Goal: Transaction & Acquisition: Purchase product/service

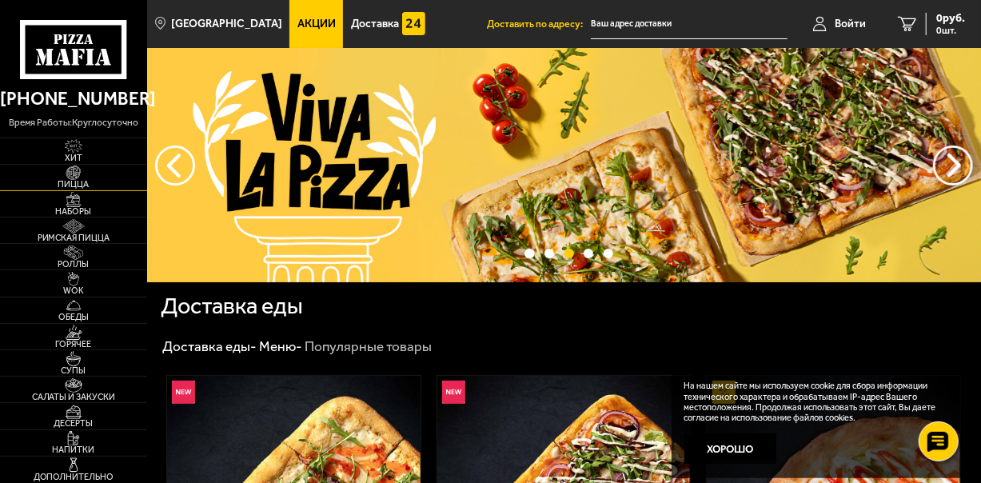
click at [67, 182] on span "Пицца" at bounding box center [73, 184] width 147 height 9
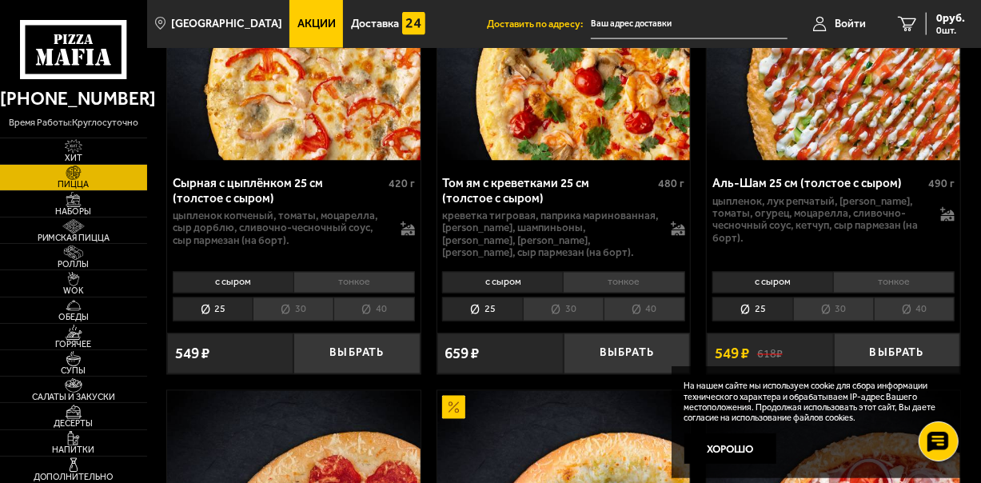
scroll to position [1247, 0]
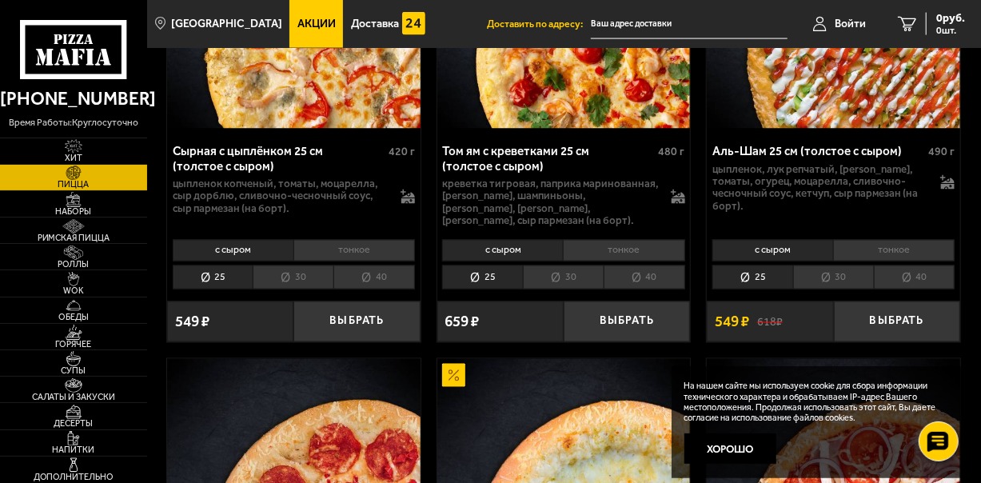
click at [862, 240] on li "тонкое" at bounding box center [893, 251] width 121 height 22
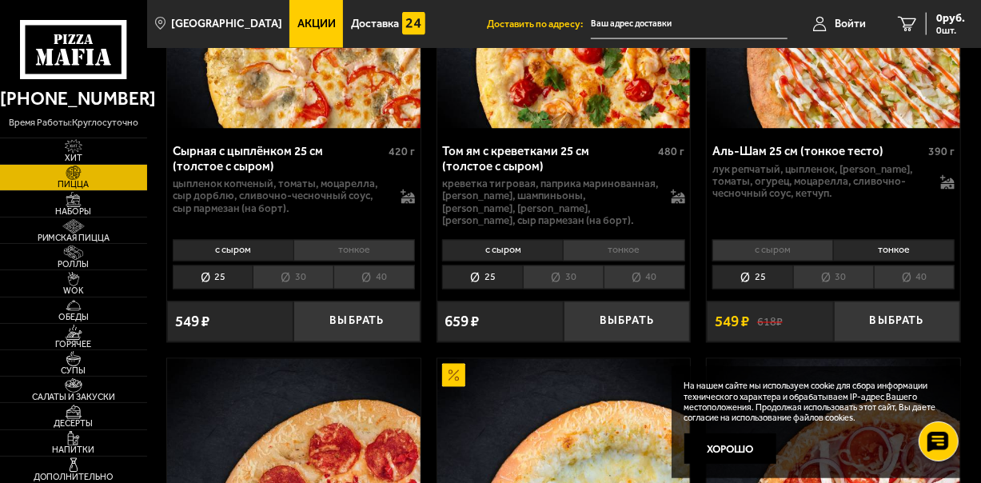
click at [815, 240] on li "с сыром" at bounding box center [772, 251] width 121 height 22
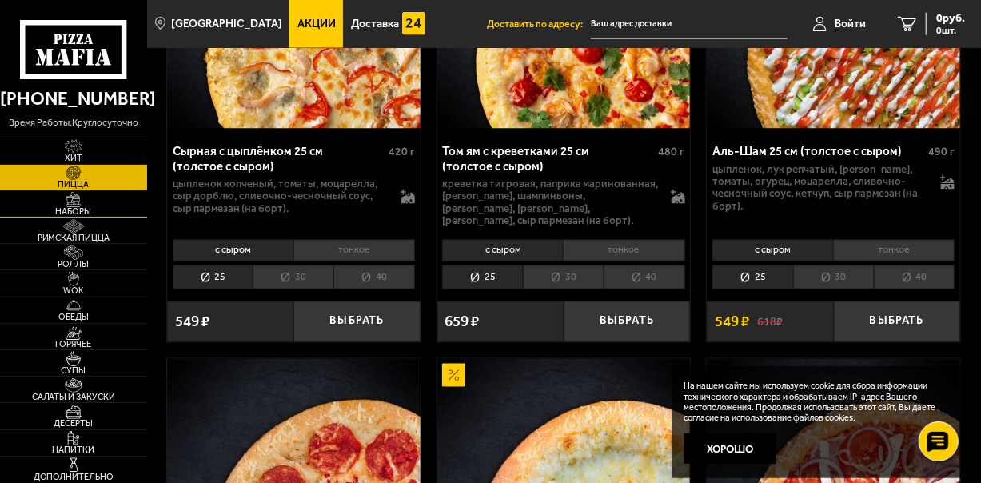
click at [88, 194] on img at bounding box center [73, 199] width 39 height 14
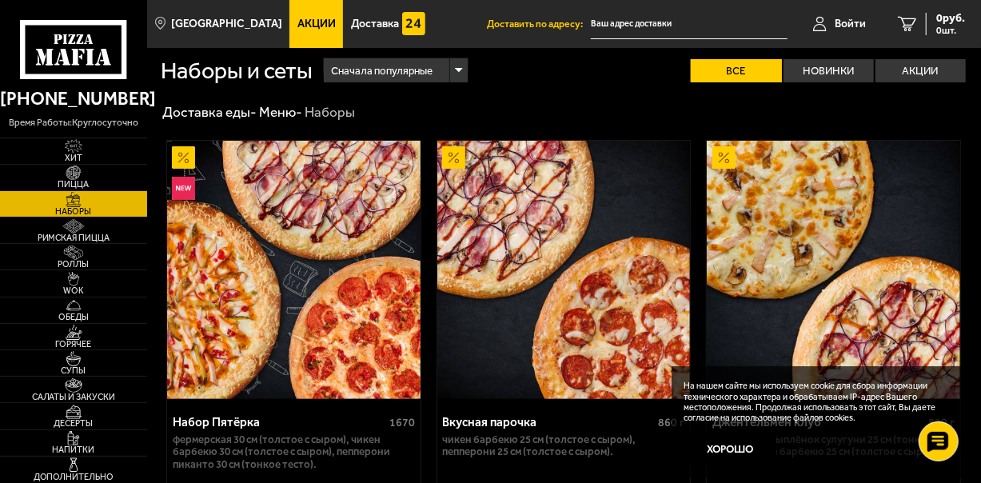
click at [309, 47] on link "Акции" at bounding box center [316, 24] width 54 height 48
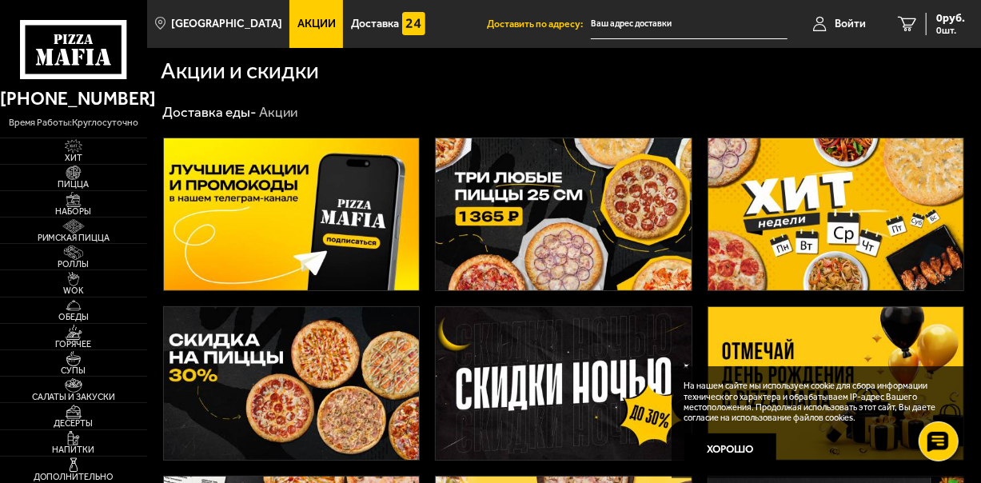
click at [630, 222] on img at bounding box center [563, 214] width 255 height 153
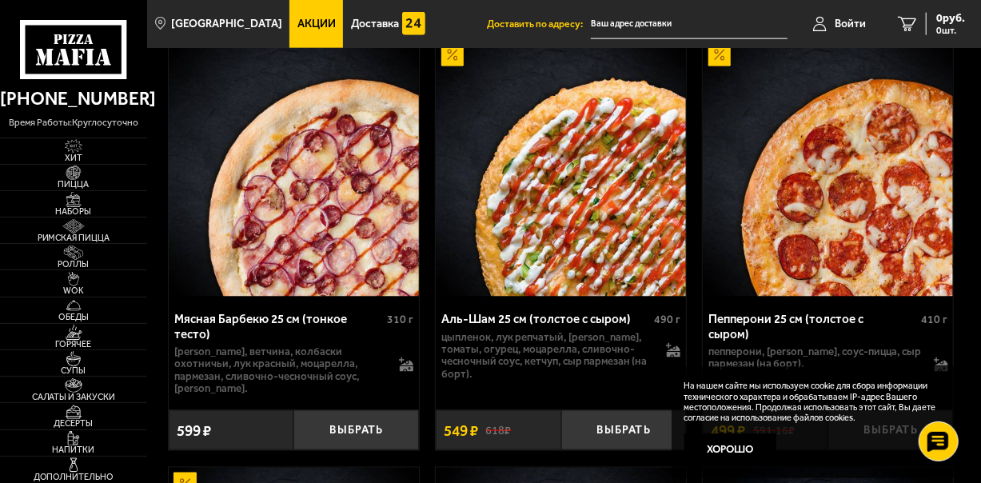
scroll to position [1087, 0]
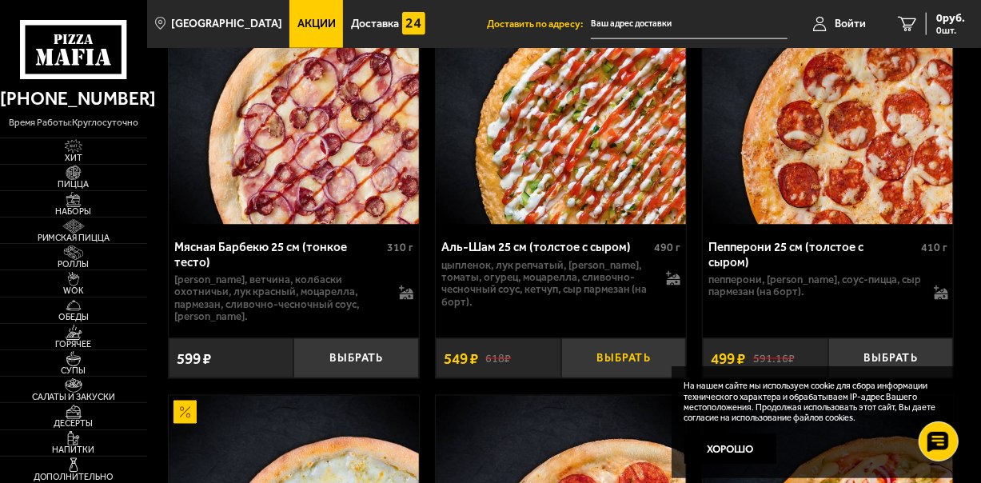
click at [631, 346] on button "Выбрать" at bounding box center [623, 358] width 125 height 41
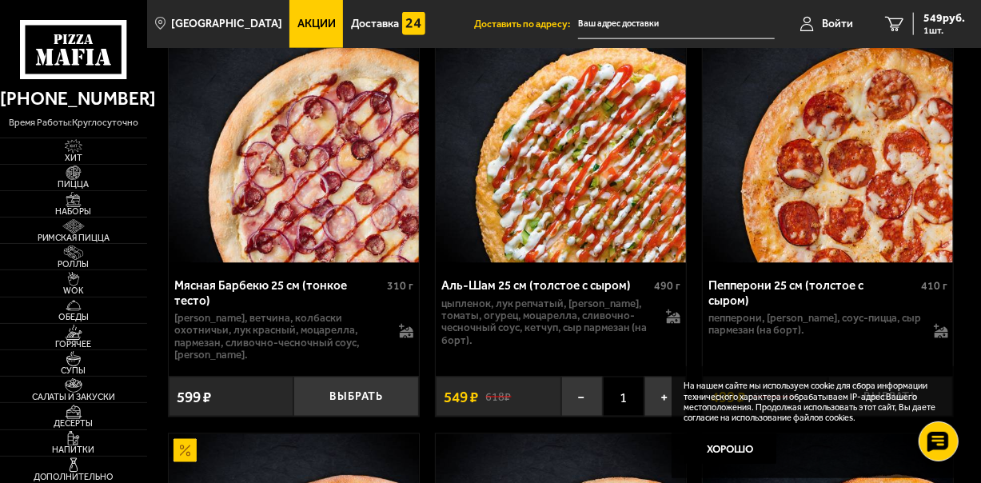
scroll to position [1055, 0]
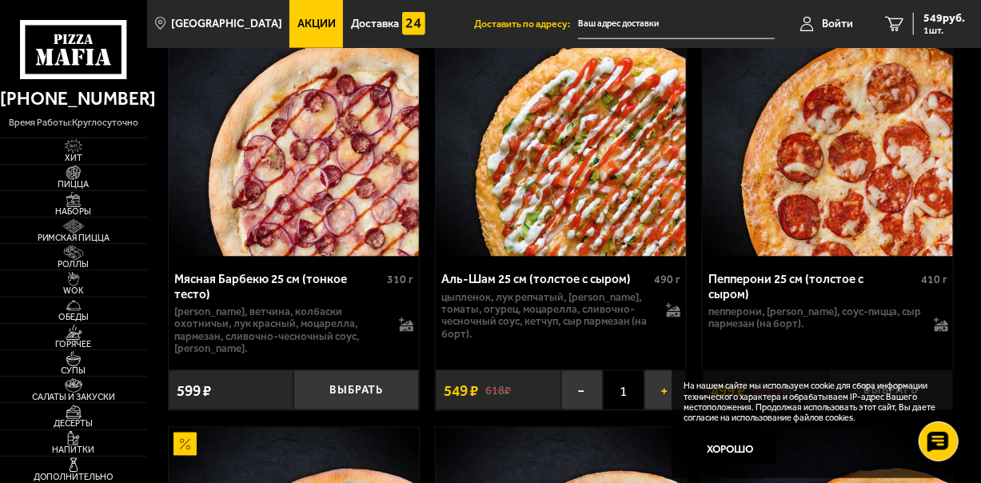
click at [663, 380] on button "+" at bounding box center [665, 390] width 42 height 41
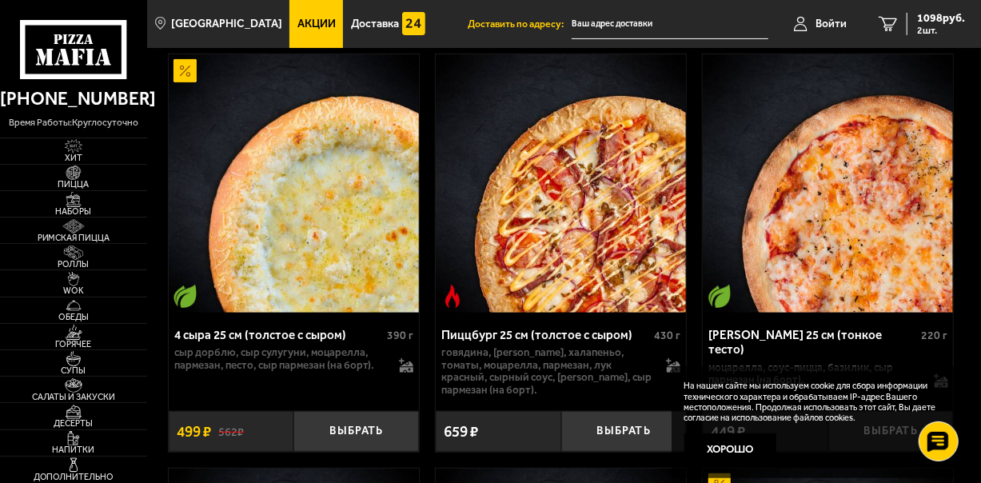
scroll to position [6138, 0]
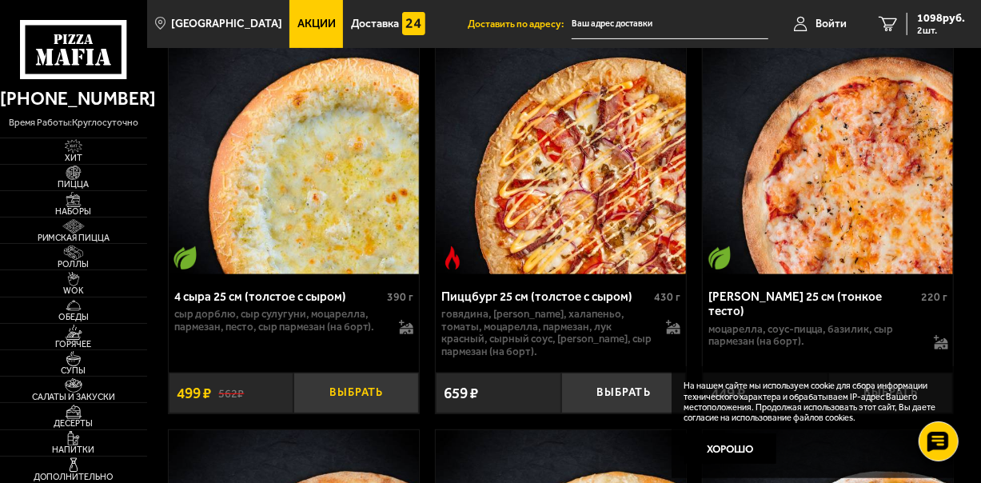
click at [344, 372] on button "Выбрать" at bounding box center [355, 392] width 125 height 41
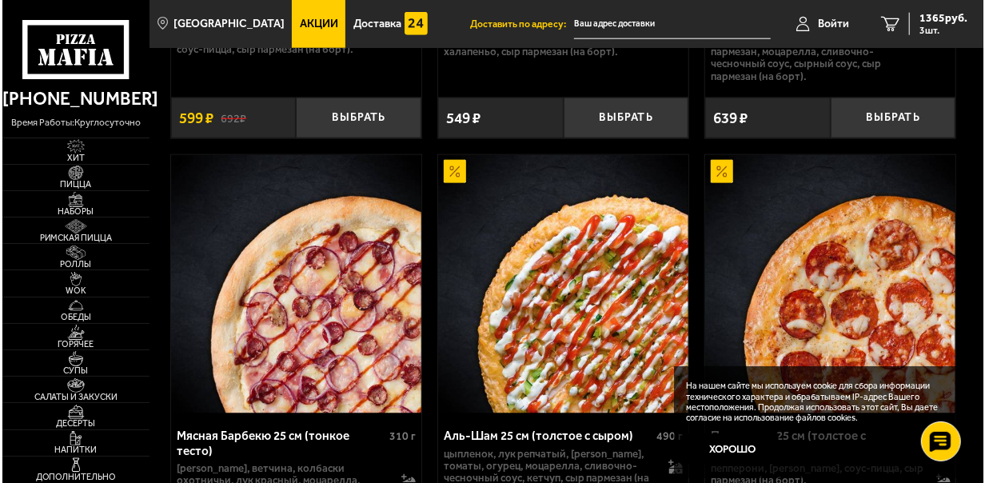
scroll to position [895, 0]
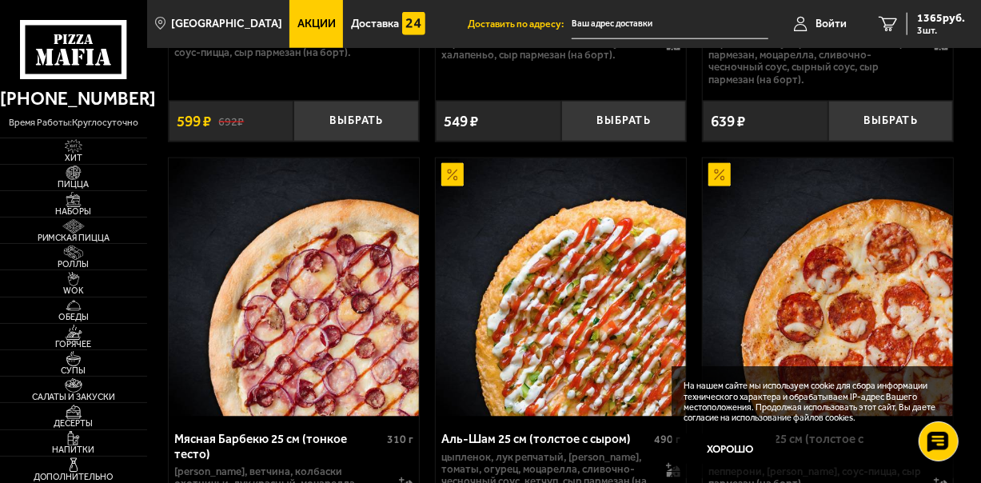
click at [465, 356] on img at bounding box center [561, 287] width 250 height 258
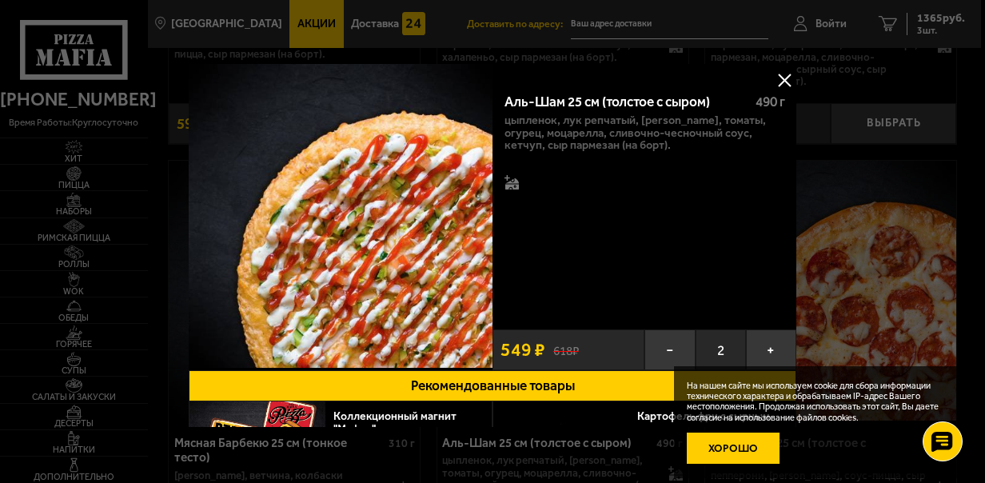
click at [730, 461] on button "Хорошо" at bounding box center [733, 447] width 93 height 31
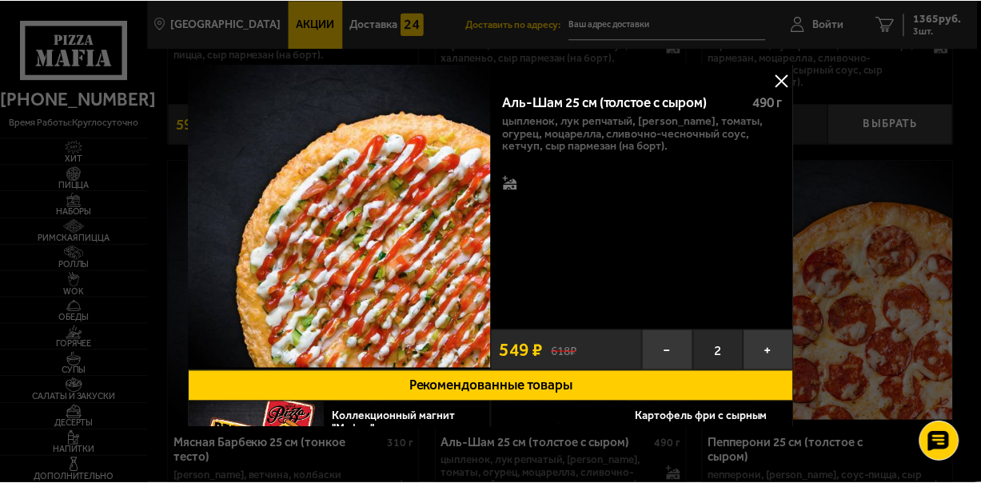
scroll to position [132, 0]
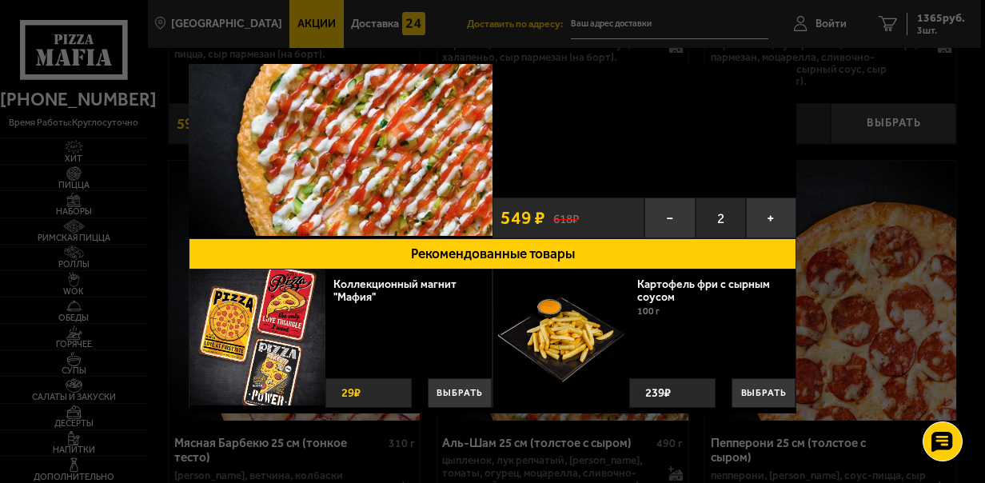
click at [872, 264] on div at bounding box center [492, 241] width 985 height 483
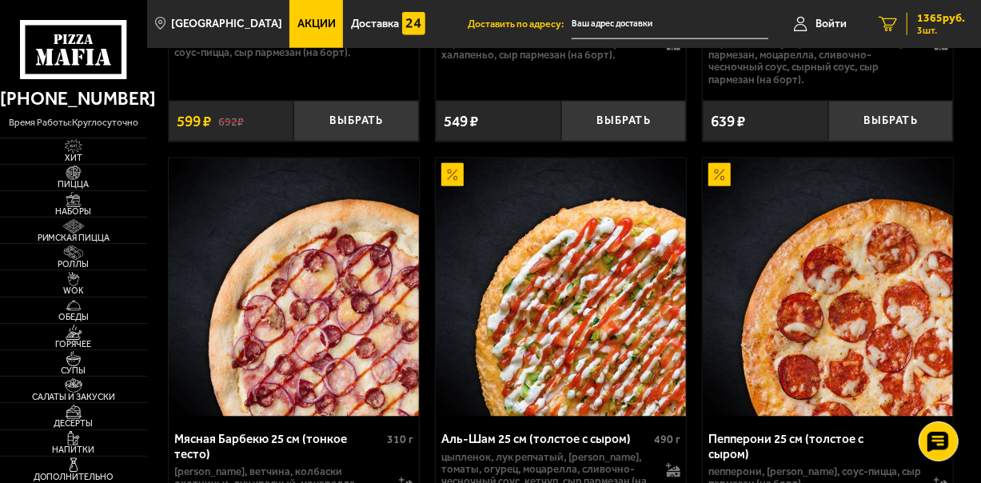
click at [953, 23] on span "1365 руб." at bounding box center [941, 18] width 48 height 11
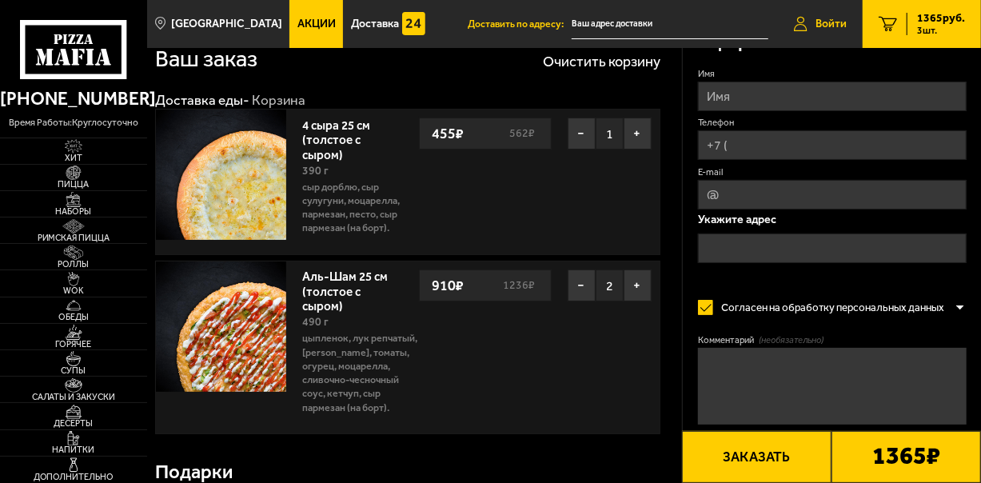
scroll to position [64, 0]
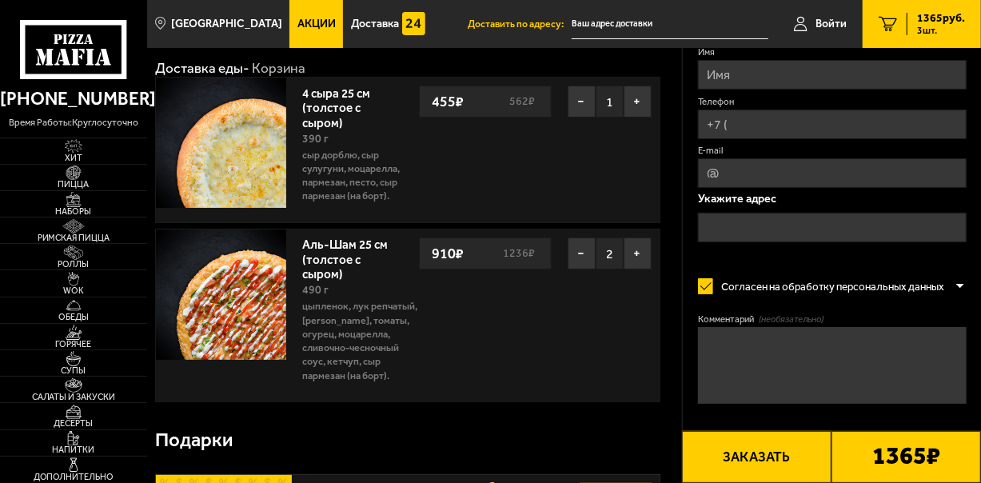
click at [828, 337] on textarea "Комментарий (необязательно)" at bounding box center [832, 365] width 269 height 77
type textarea "в"
type textarea "В ОДИН АЛЬ-ШАМ НЕ КЛАДИТЕ ПОЖАЛУЙСТА ЦЫПЛЕНКА!БЕЗ МЯСА !!!"
click at [828, 77] on input "Имя" at bounding box center [832, 75] width 269 height 30
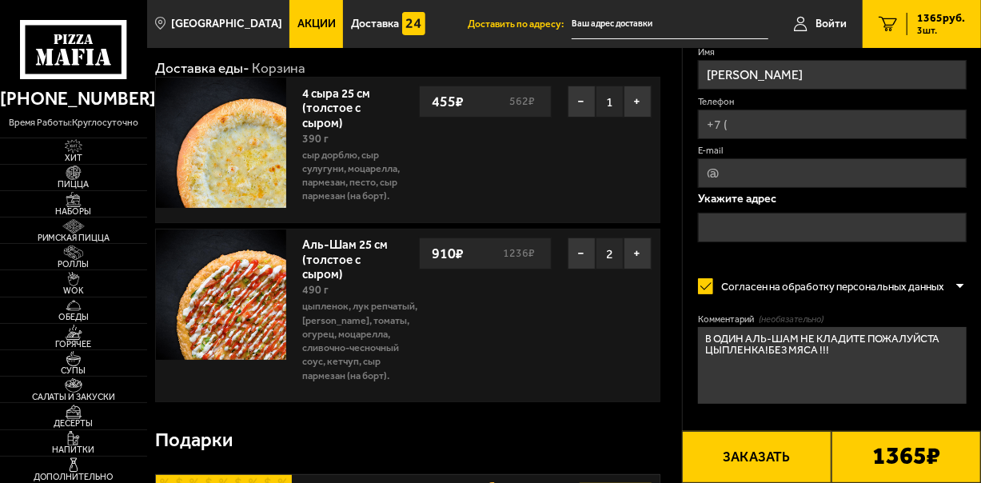
type input "[PERSON_NAME]"
click at [797, 121] on input "Телефон" at bounding box center [832, 124] width 269 height 30
type input "[PHONE_NUMBER]"
click at [956, 98] on icon at bounding box center [960, 101] width 12 height 12
click at [956, 109] on input "[PHONE_NUMBER]" at bounding box center [832, 124] width 269 height 30
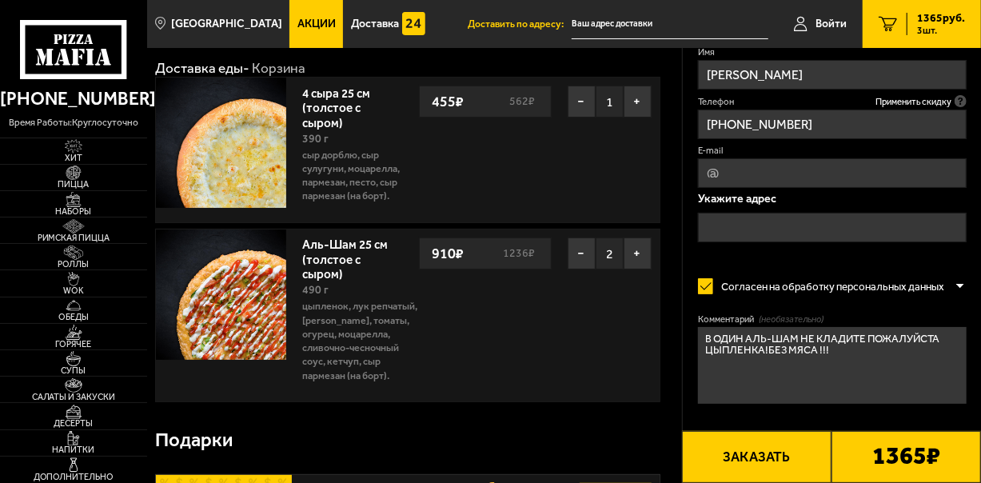
click at [980, 131] on div "Оформление заказа Имя [PERSON_NAME] Телефон Применить скидку Вы будете зарегист…" at bounding box center [832, 238] width 299 height 488
click at [979, 261] on div "Оформление заказа Имя [PERSON_NAME] Телефон Применить скидку Вы будете зарегист…" at bounding box center [832, 238] width 299 height 488
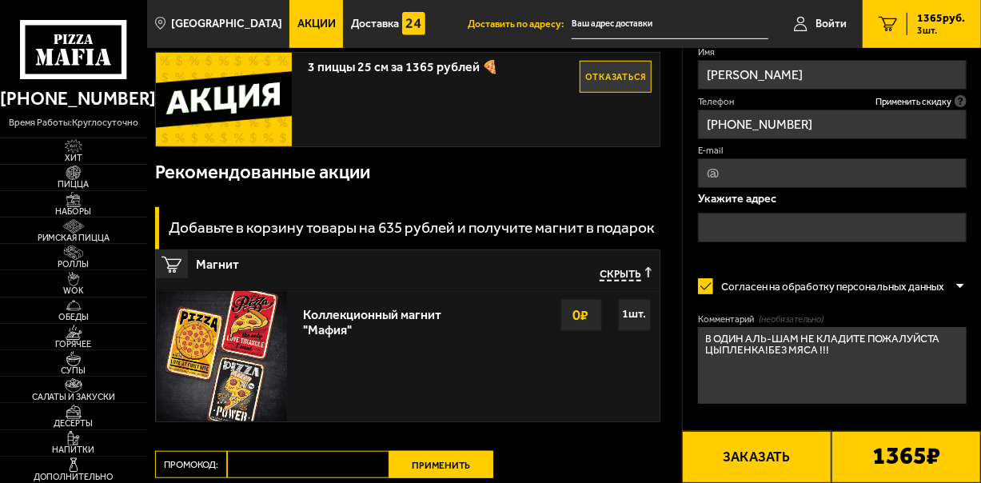
click at [793, 169] on input "E-mail" at bounding box center [832, 173] width 269 height 30
click at [774, 232] on input "text" at bounding box center [832, 228] width 269 height 30
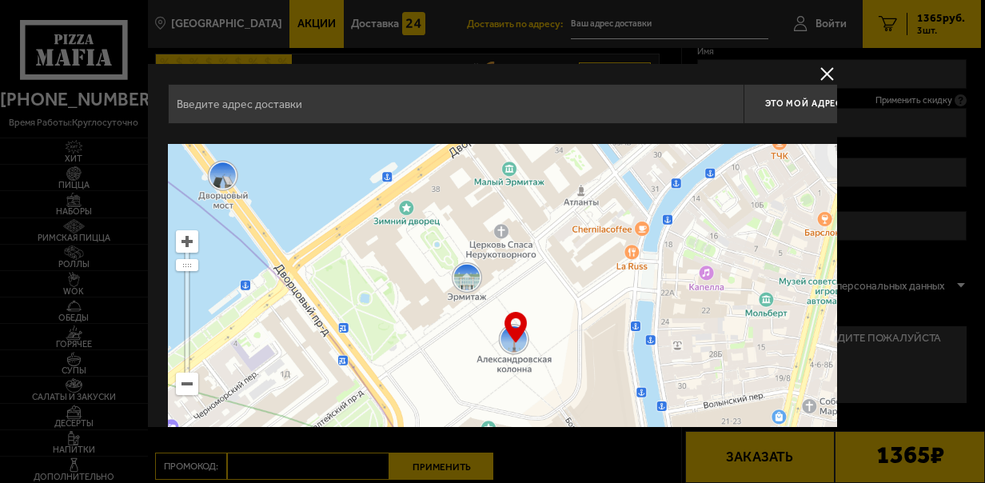
click at [627, 94] on input "text" at bounding box center [455, 104] width 575 height 40
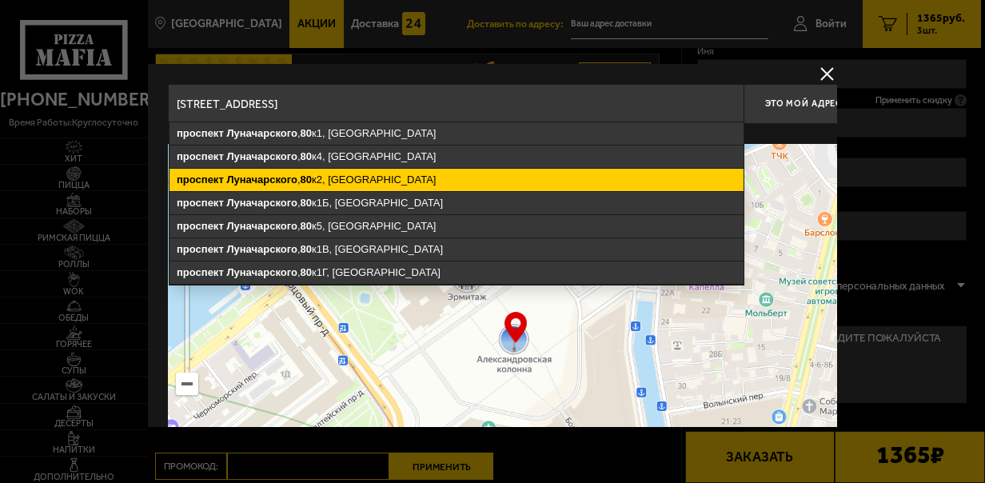
click at [567, 179] on ymaps "[STREET_ADDRESS]" at bounding box center [456, 180] width 574 height 22
type input "[STREET_ADDRESS]"
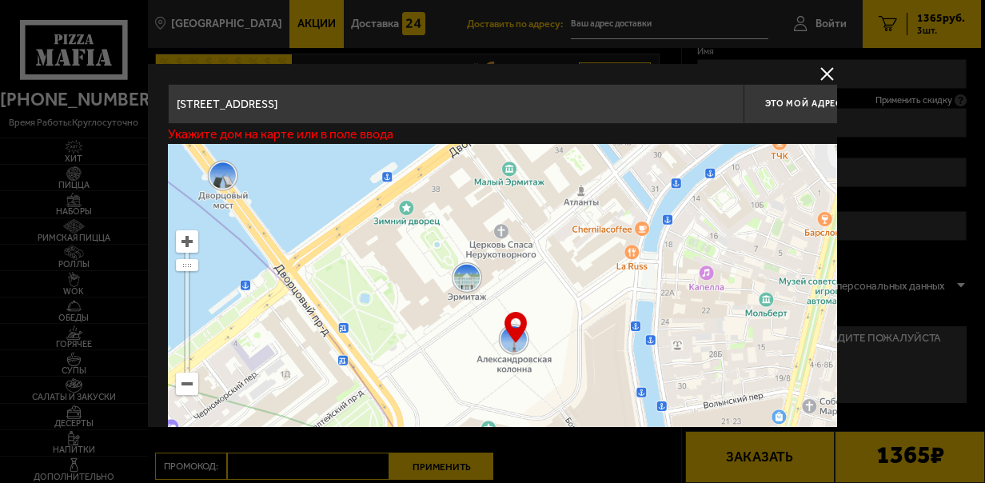
type input "[STREET_ADDRESS]"
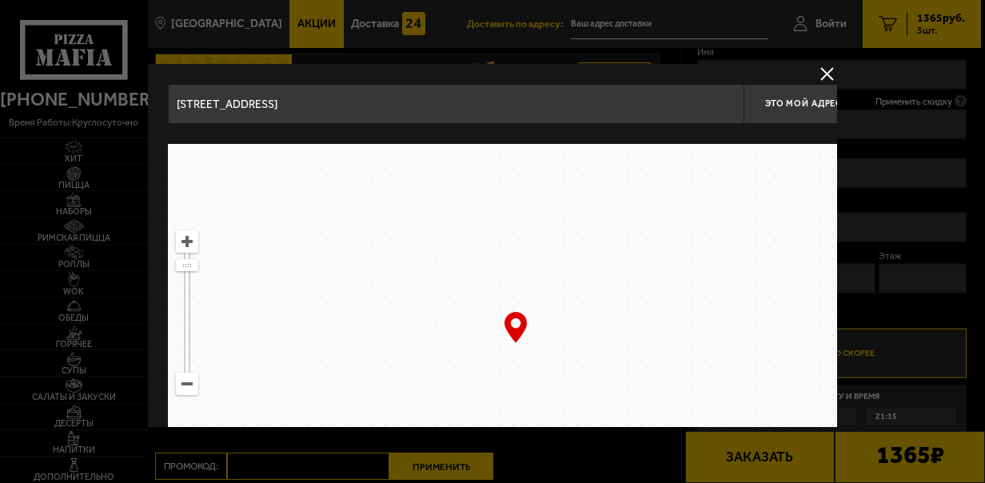
drag, startPoint x: 568, startPoint y: 246, endPoint x: 568, endPoint y: 237, distance: 8.8
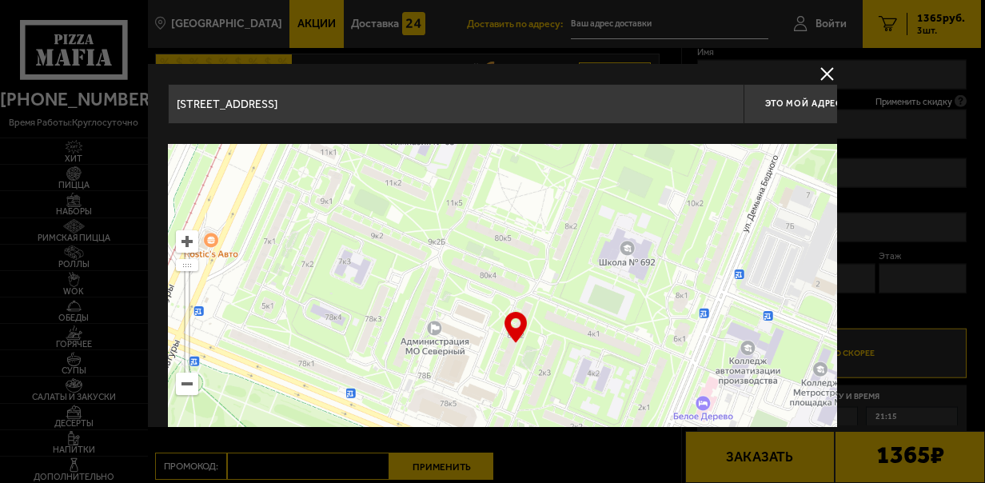
click at [568, 237] on ymaps at bounding box center [515, 344] width 695 height 400
click at [796, 100] on span "Это мой адрес" at bounding box center [803, 103] width 77 height 10
type input "[STREET_ADDRESS]"
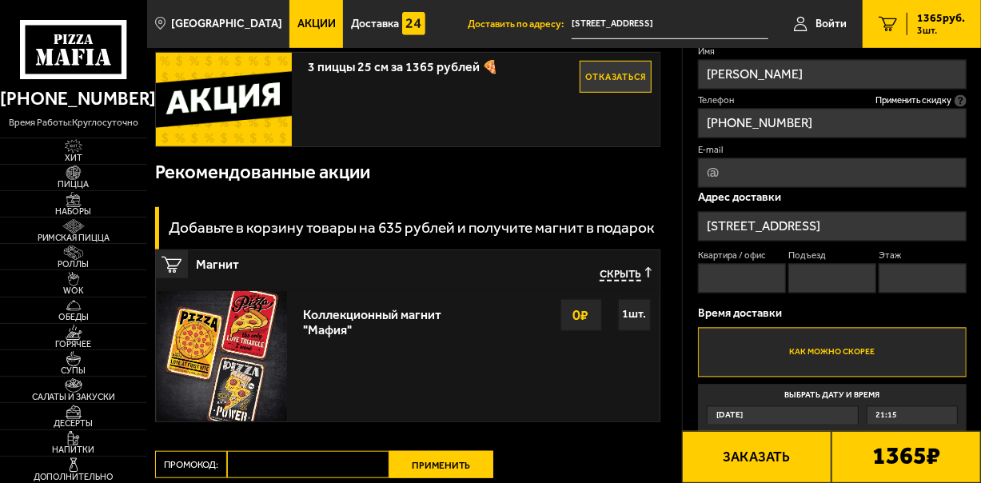
click at [741, 277] on input "Квартира / офис" at bounding box center [742, 278] width 88 height 30
type input "174"
click at [810, 278] on input "Подъезд" at bounding box center [832, 278] width 88 height 30
type input "5"
click at [900, 269] on input "Этаж" at bounding box center [922, 278] width 88 height 30
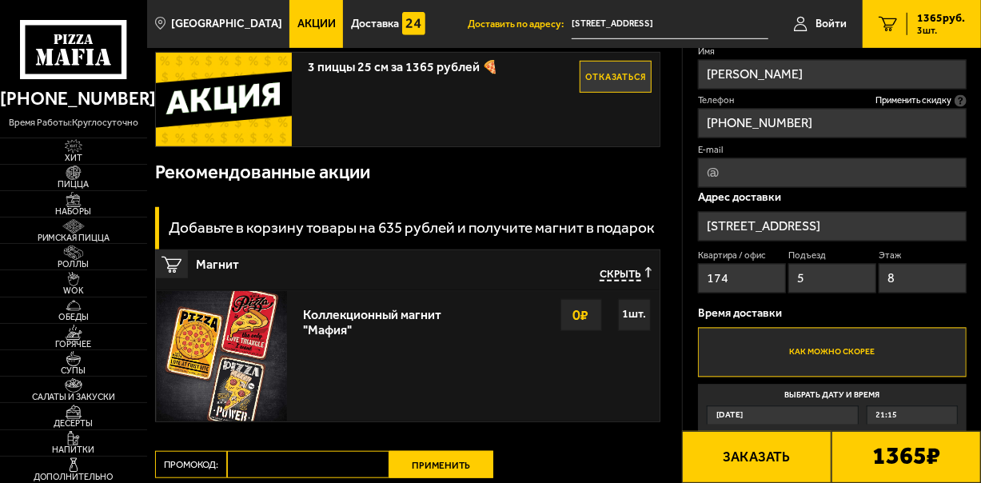
scroll to position [64, 0]
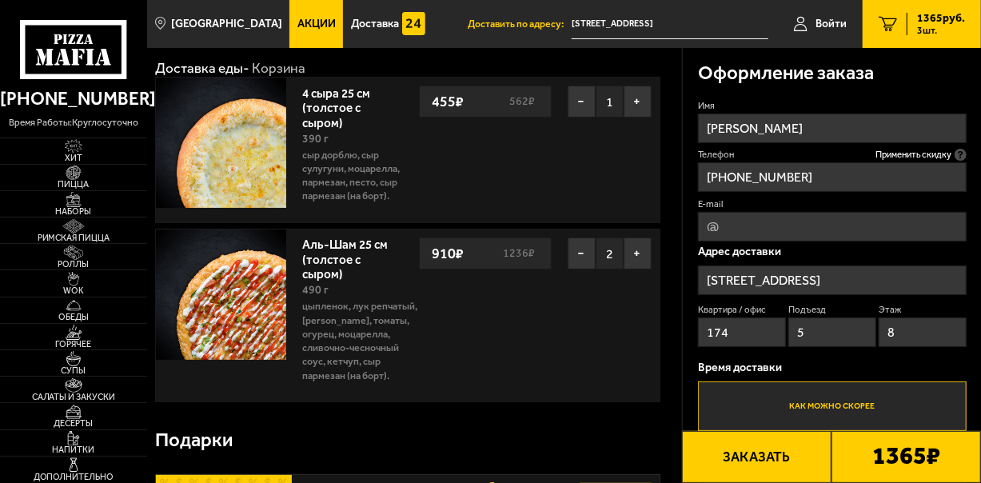
type input "8"
click at [890, 222] on input "E-mail" at bounding box center [832, 227] width 269 height 30
type input "щ"
type input "[EMAIL_ADDRESS][DOMAIN_NAME]"
click at [980, 257] on div "Оформление заказа Имя [PERSON_NAME] Телефон Применить скидку Вы будете зарегист…" at bounding box center [832, 379] width 299 height 662
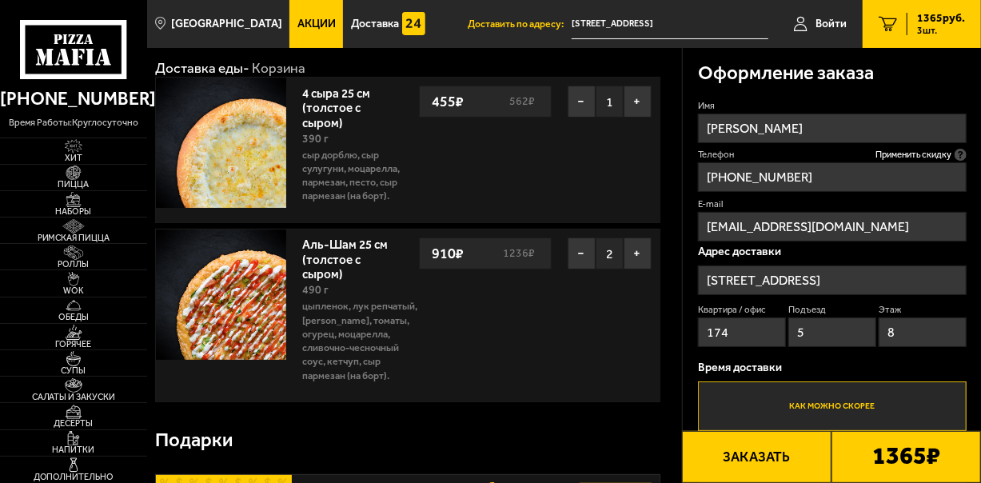
click at [980, 262] on div "Оформление заказа Имя [PERSON_NAME] Телефон Применить скидку Вы будете зарегист…" at bounding box center [832, 379] width 299 height 662
click at [980, 263] on div "Оформление заказа Имя [PERSON_NAME] Телефон Применить скидку Вы будете зарегист…" at bounding box center [832, 379] width 299 height 662
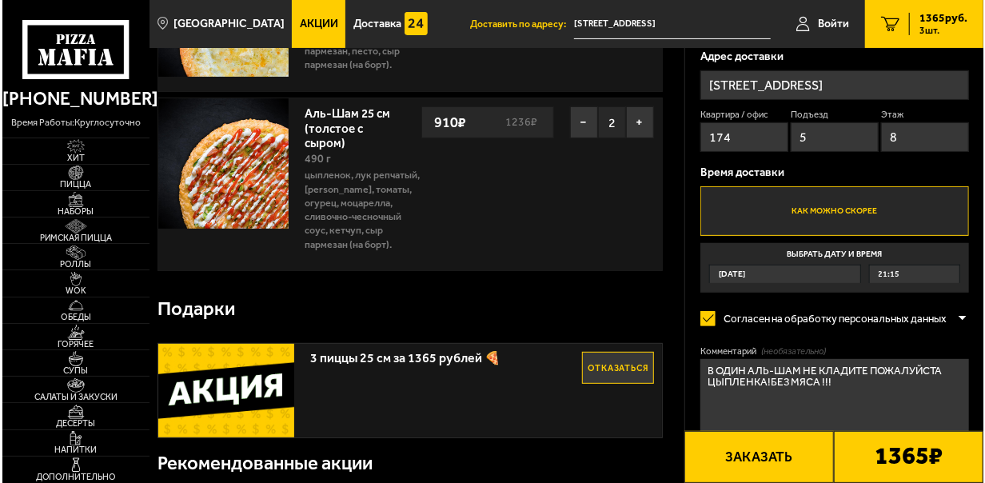
scroll to position [256, 0]
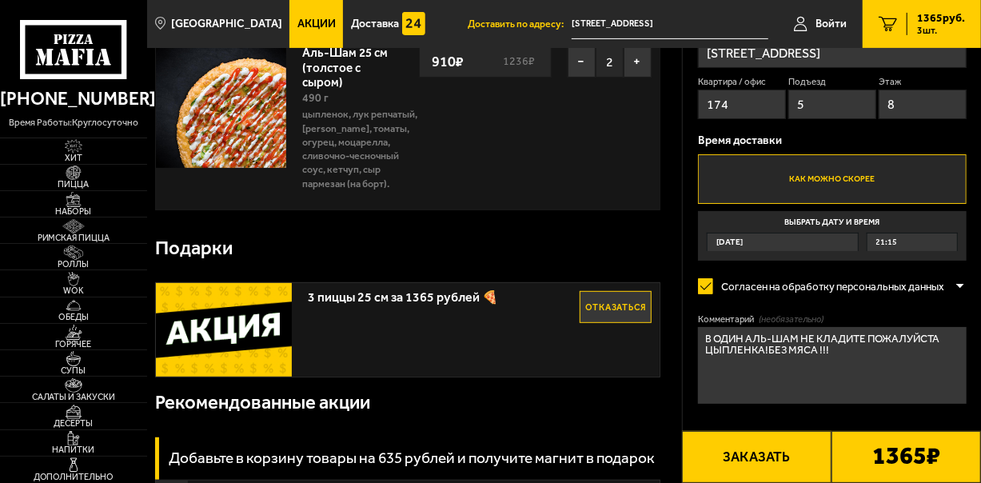
click at [755, 436] on button "Заказать" at bounding box center [756, 457] width 149 height 52
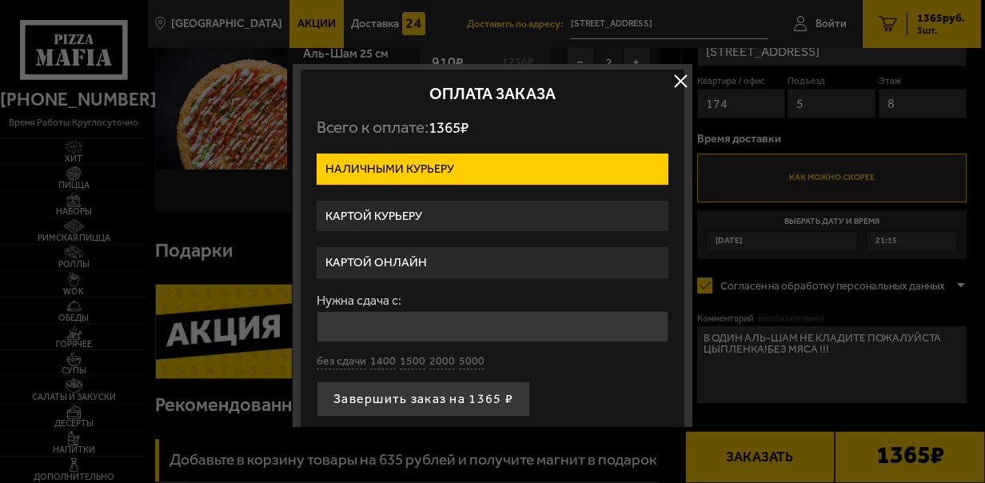
click at [489, 201] on label "Картой курьеру" at bounding box center [493, 216] width 352 height 31
click at [0, 0] on input "Картой курьеру" at bounding box center [0, 0] width 0 height 0
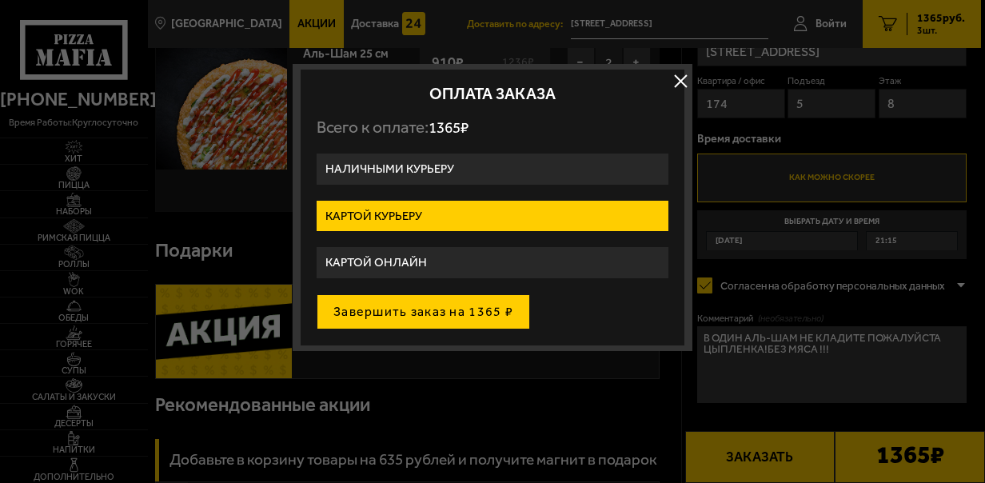
click at [457, 312] on button "Завершить заказ на 1365 ₽" at bounding box center [423, 311] width 213 height 35
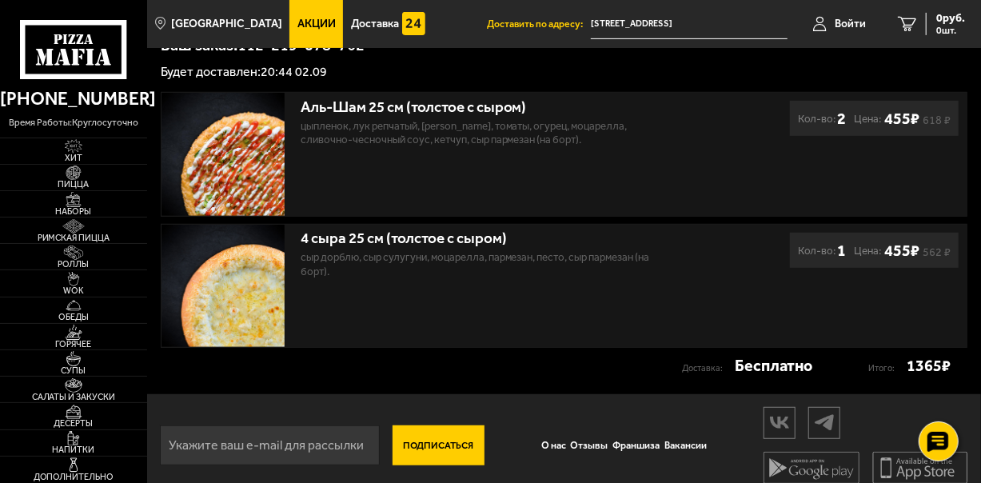
scroll to position [320, 0]
